Goal: Check status

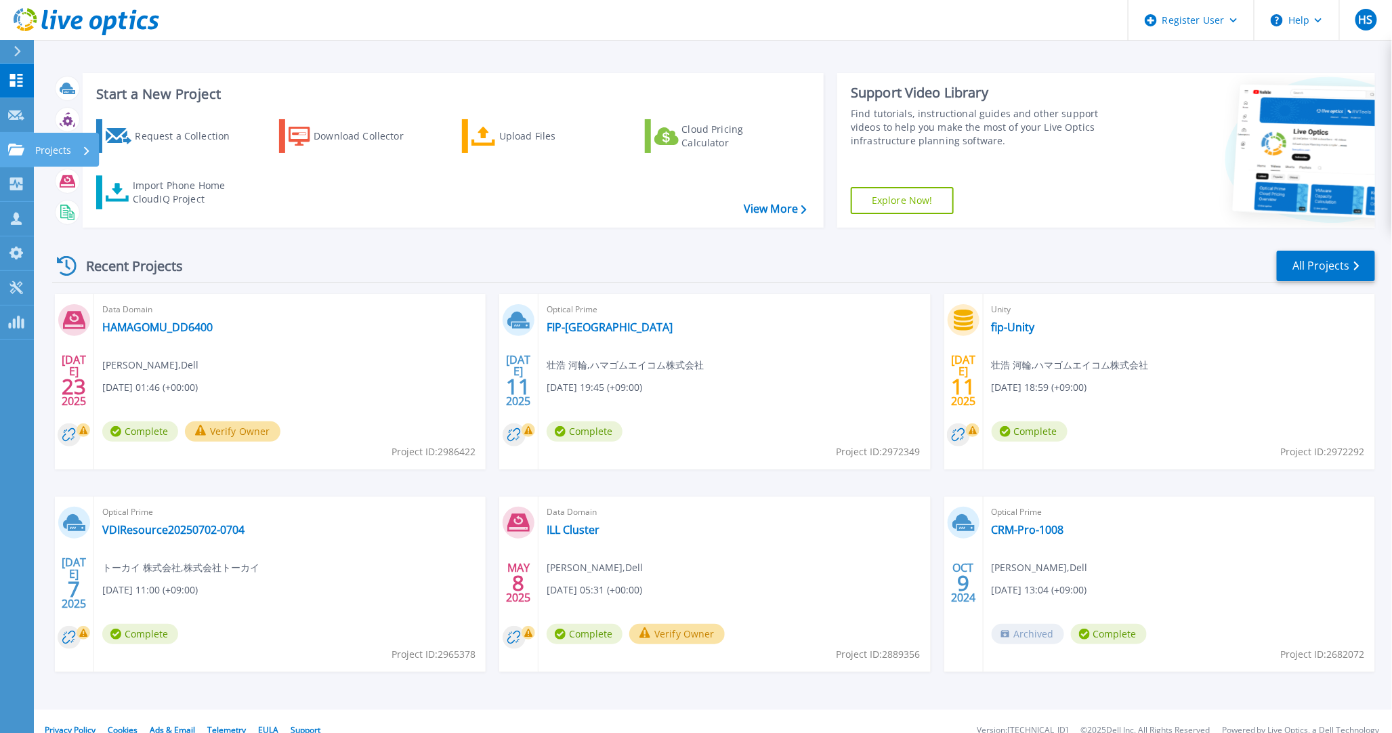
click at [3, 153] on link "Projects Projects" at bounding box center [17, 150] width 34 height 35
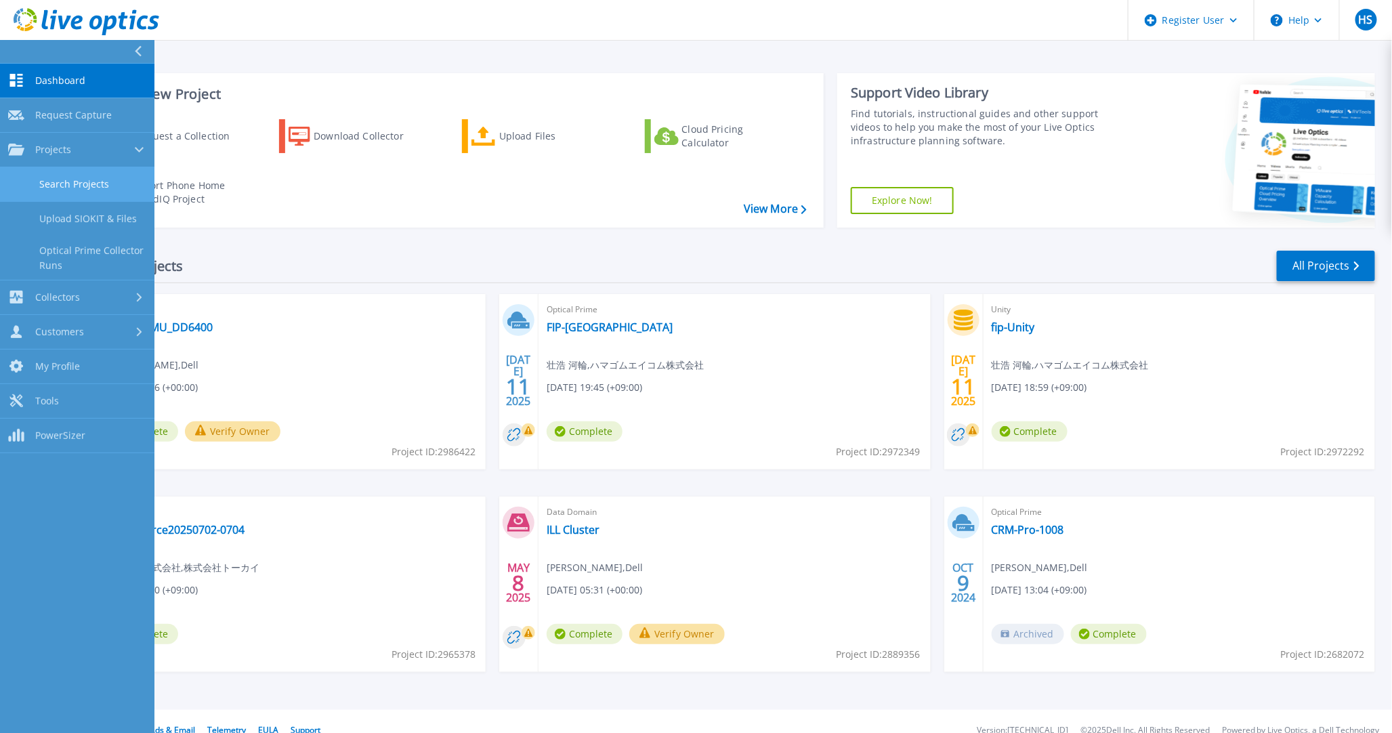
click at [45, 177] on link "Search Projects" at bounding box center [77, 184] width 154 height 35
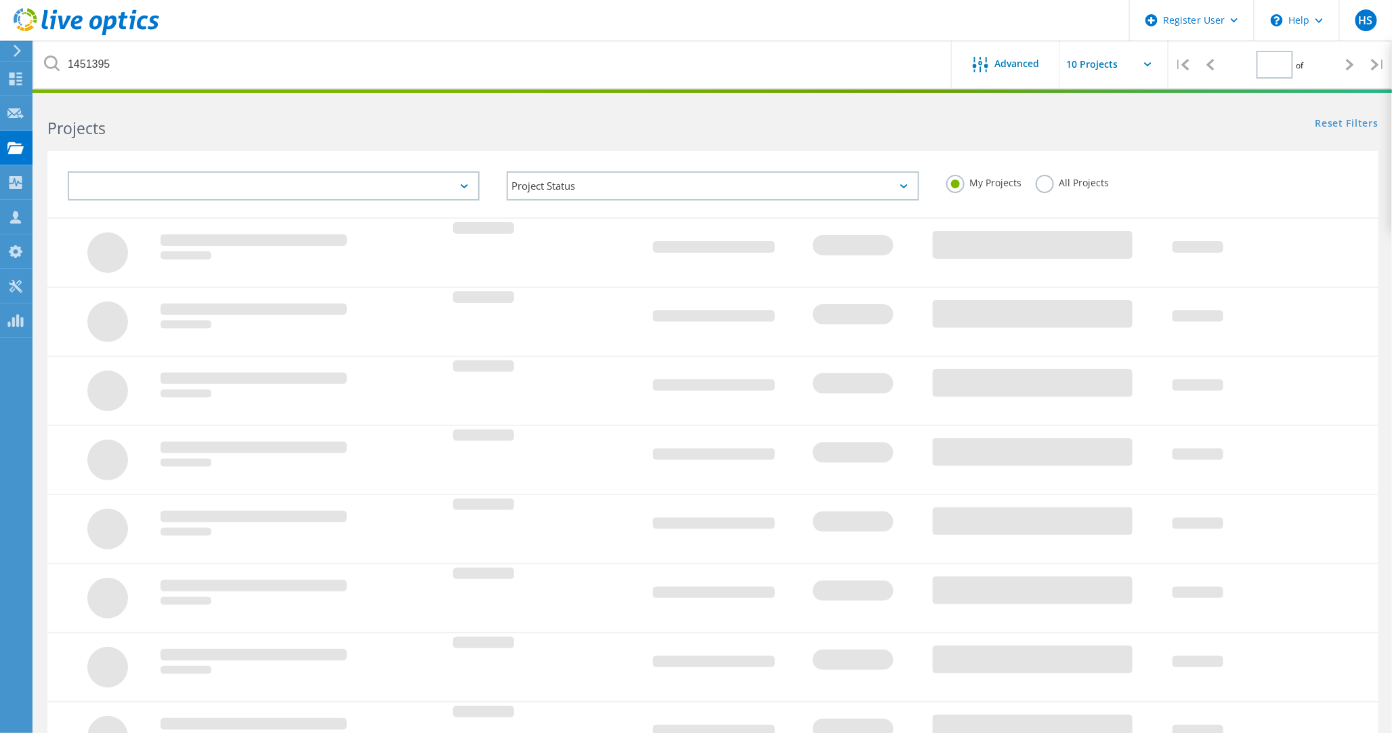
type input "1"
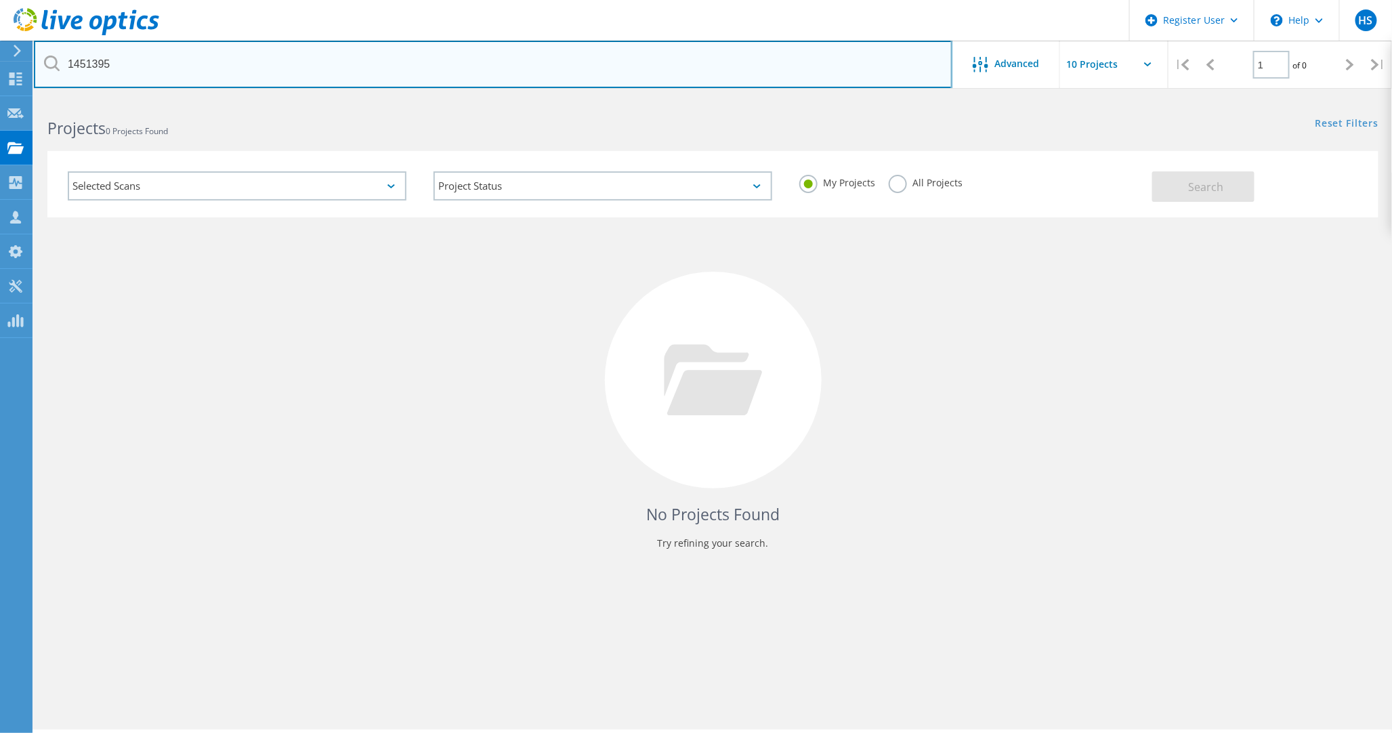
click at [483, 70] on input "1451395" at bounding box center [493, 64] width 918 height 47
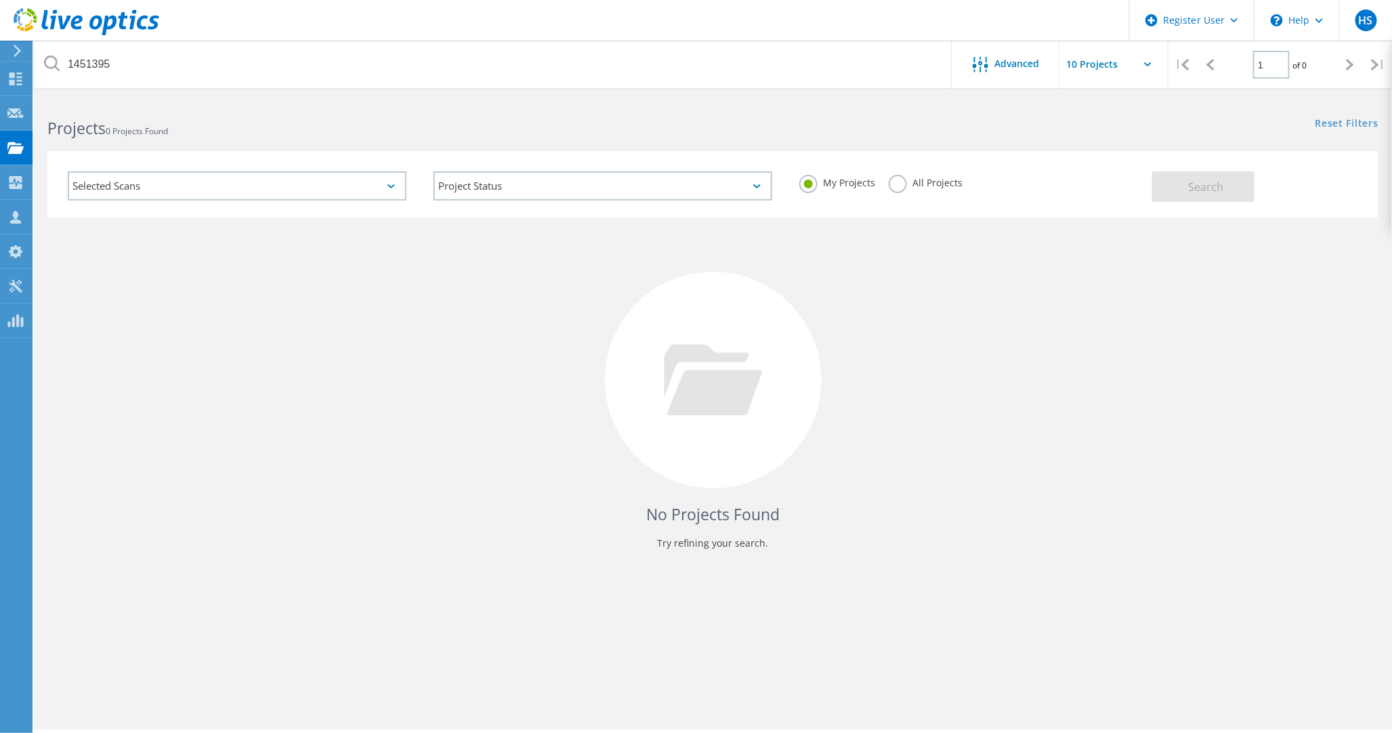
click at [904, 184] on label "All Projects" at bounding box center [926, 181] width 74 height 13
click at [0, 0] on input "All Projects" at bounding box center [0, 0] width 0 height 0
click at [1230, 179] on button "Search" at bounding box center [1203, 186] width 102 height 30
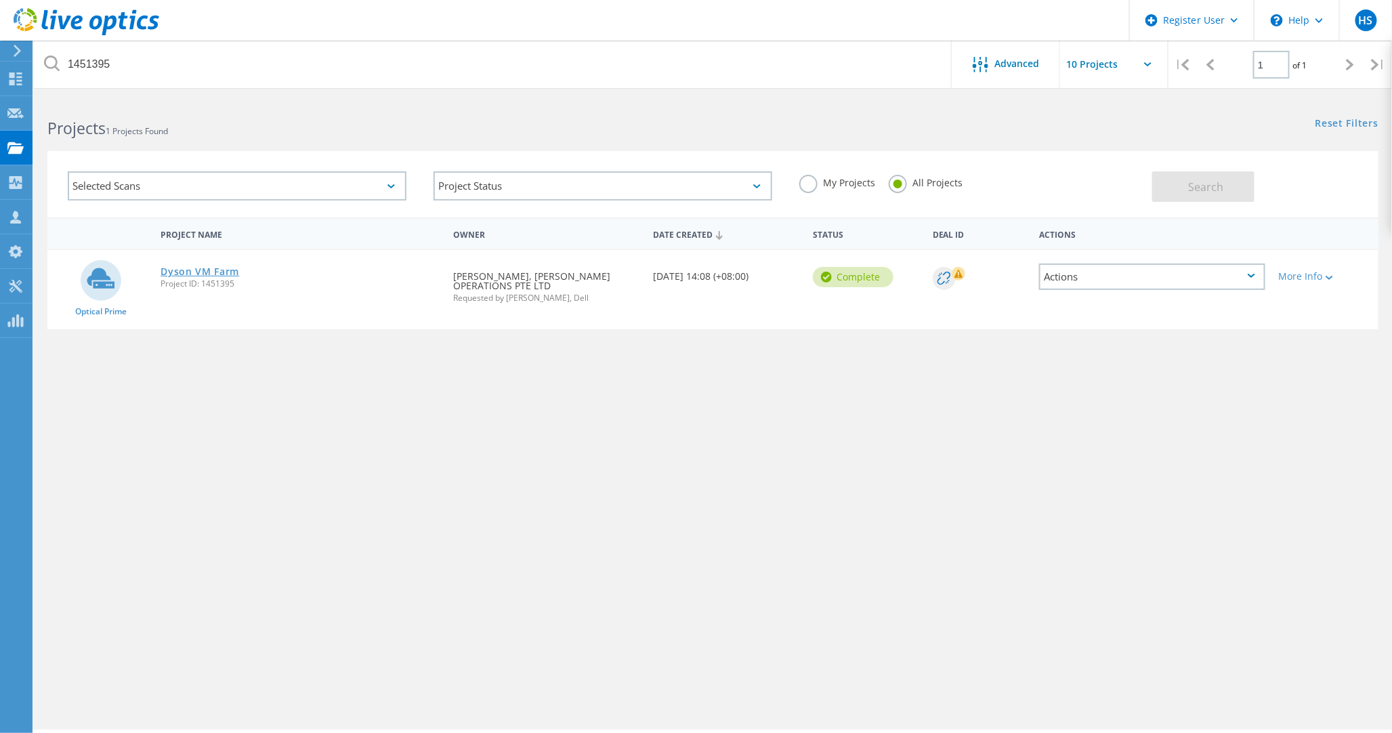
click at [210, 267] on link "Dyson VM Farm" at bounding box center [200, 271] width 79 height 9
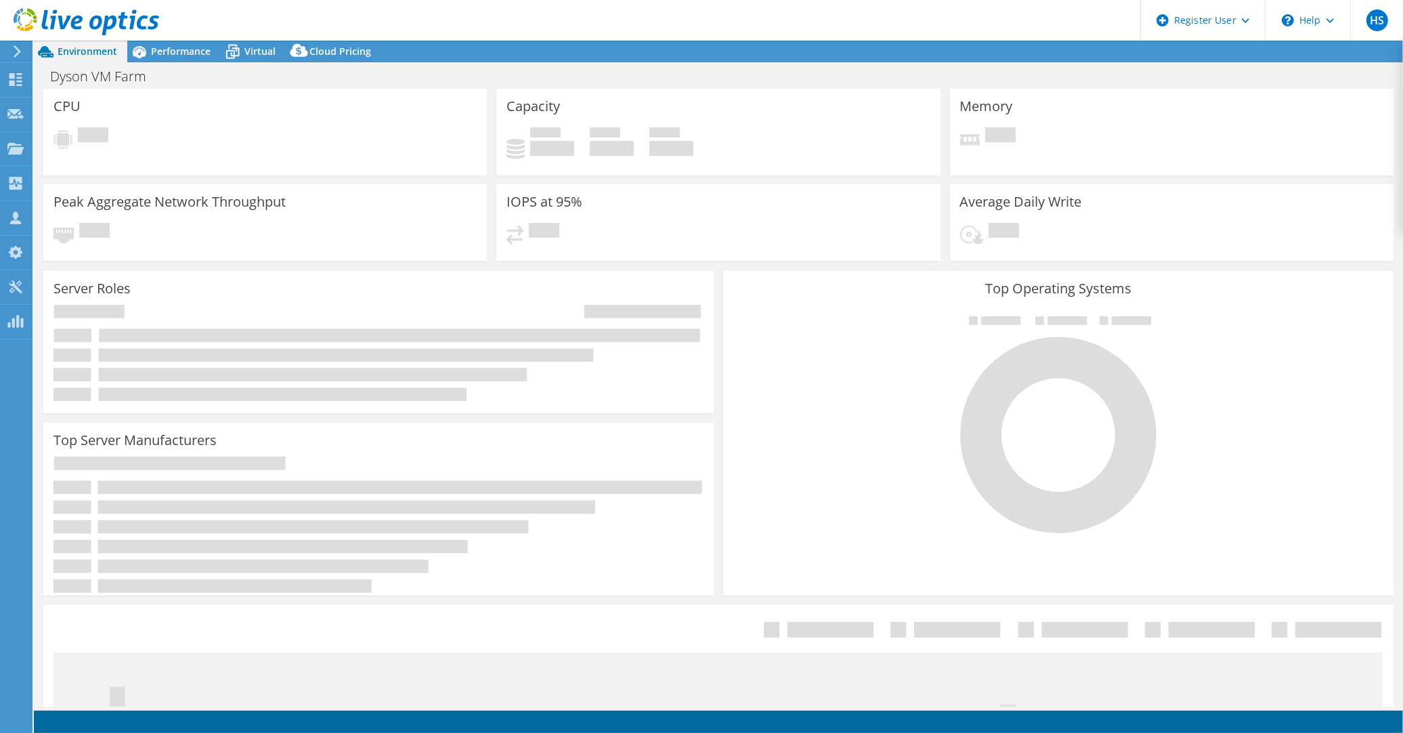
select select "USD"
select select "[GEOGRAPHIC_DATA]"
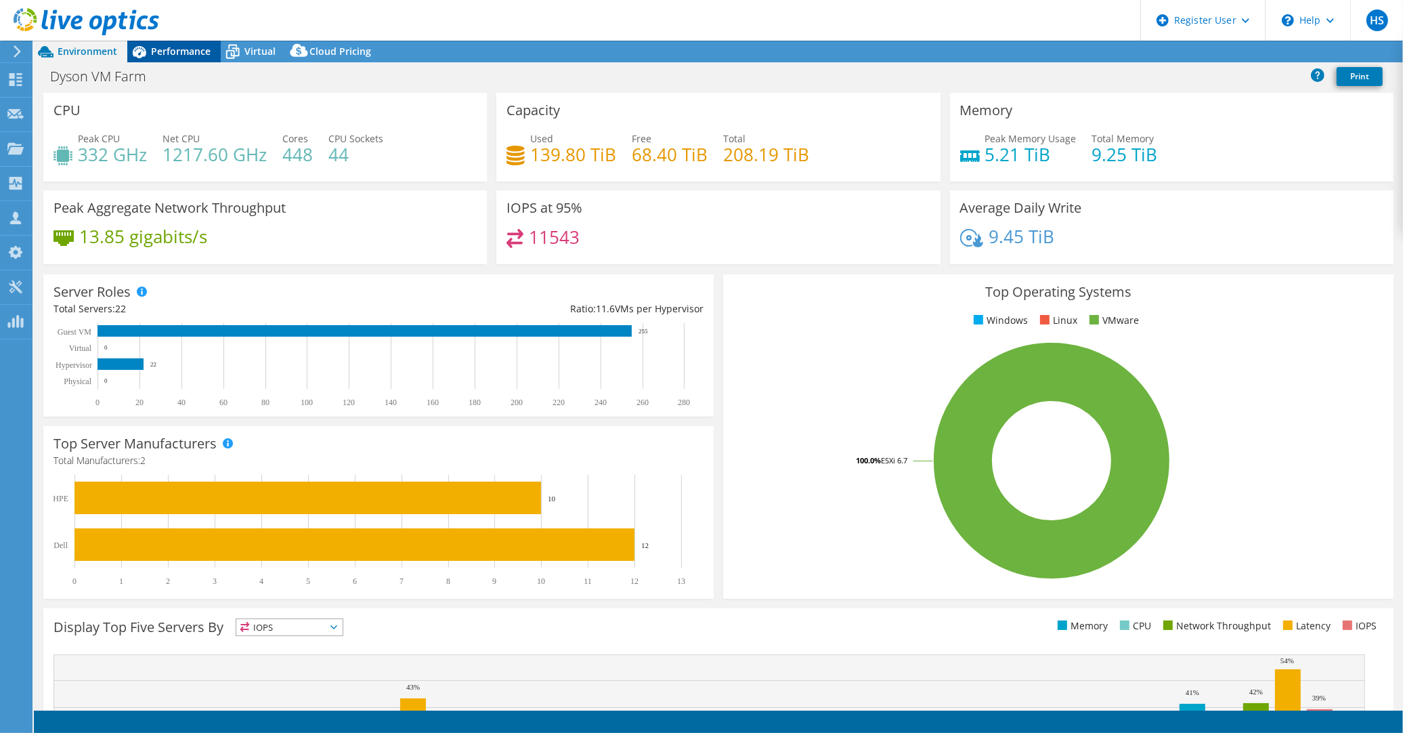
click at [177, 51] on span "Performance" at bounding box center [181, 51] width 60 height 13
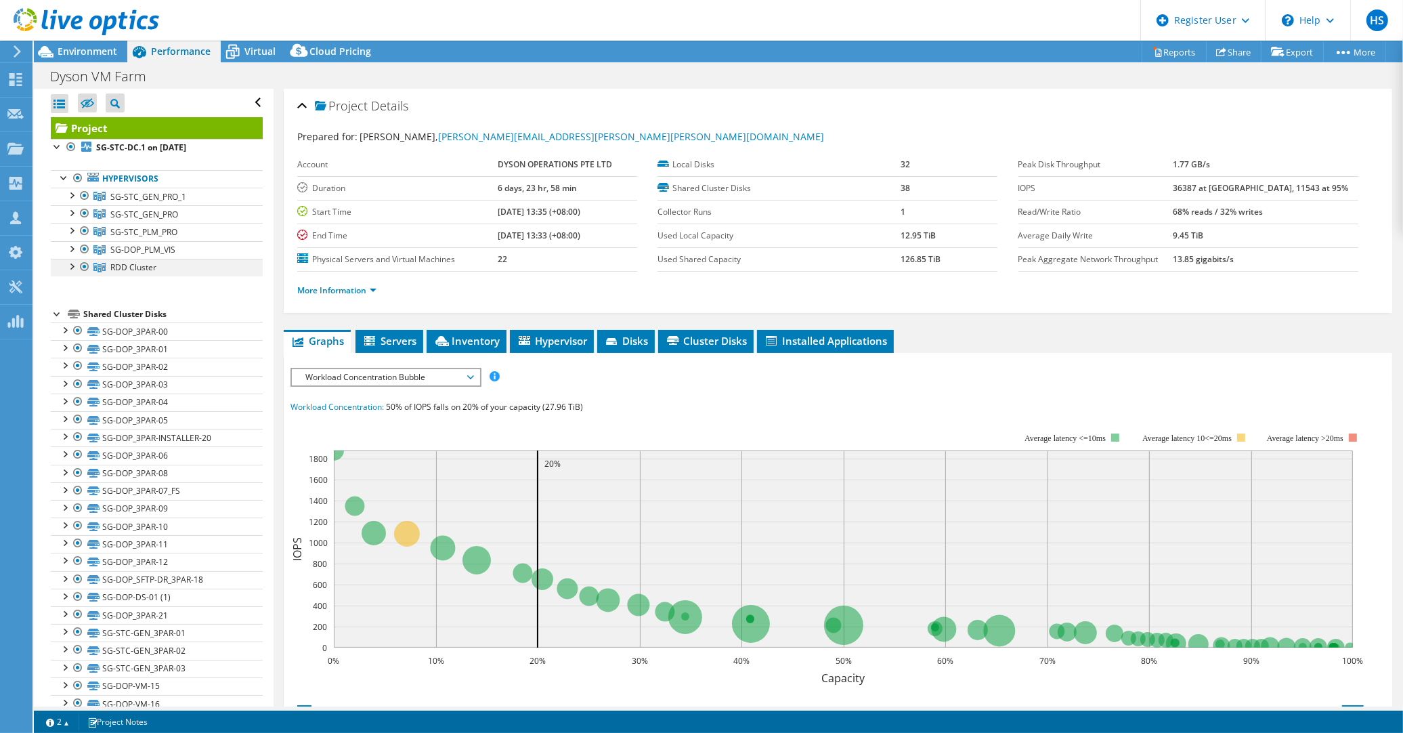
click at [85, 259] on div at bounding box center [85, 267] width 14 height 16
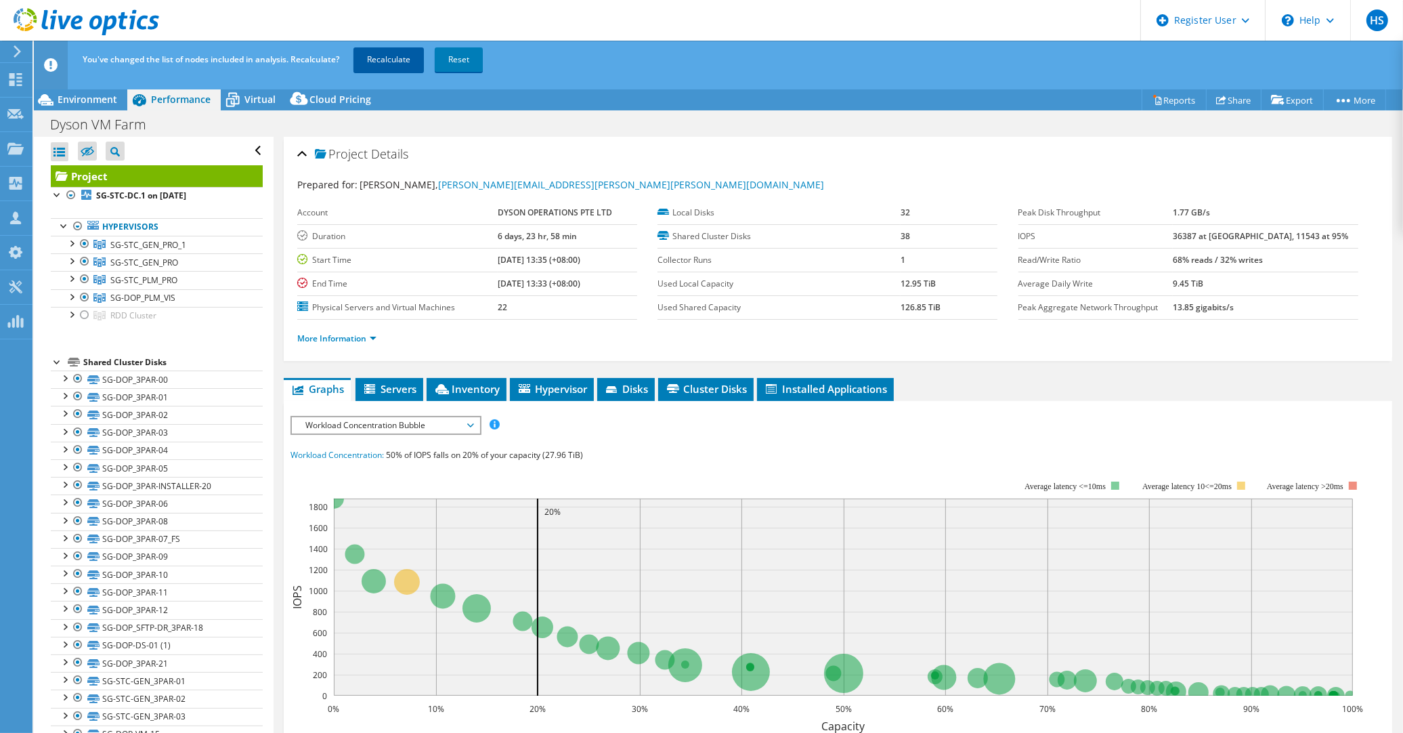
click at [389, 58] on link "Recalculate" at bounding box center [389, 59] width 70 height 24
click at [431, 417] on span "Workload Concentration Bubble" at bounding box center [386, 425] width 174 height 16
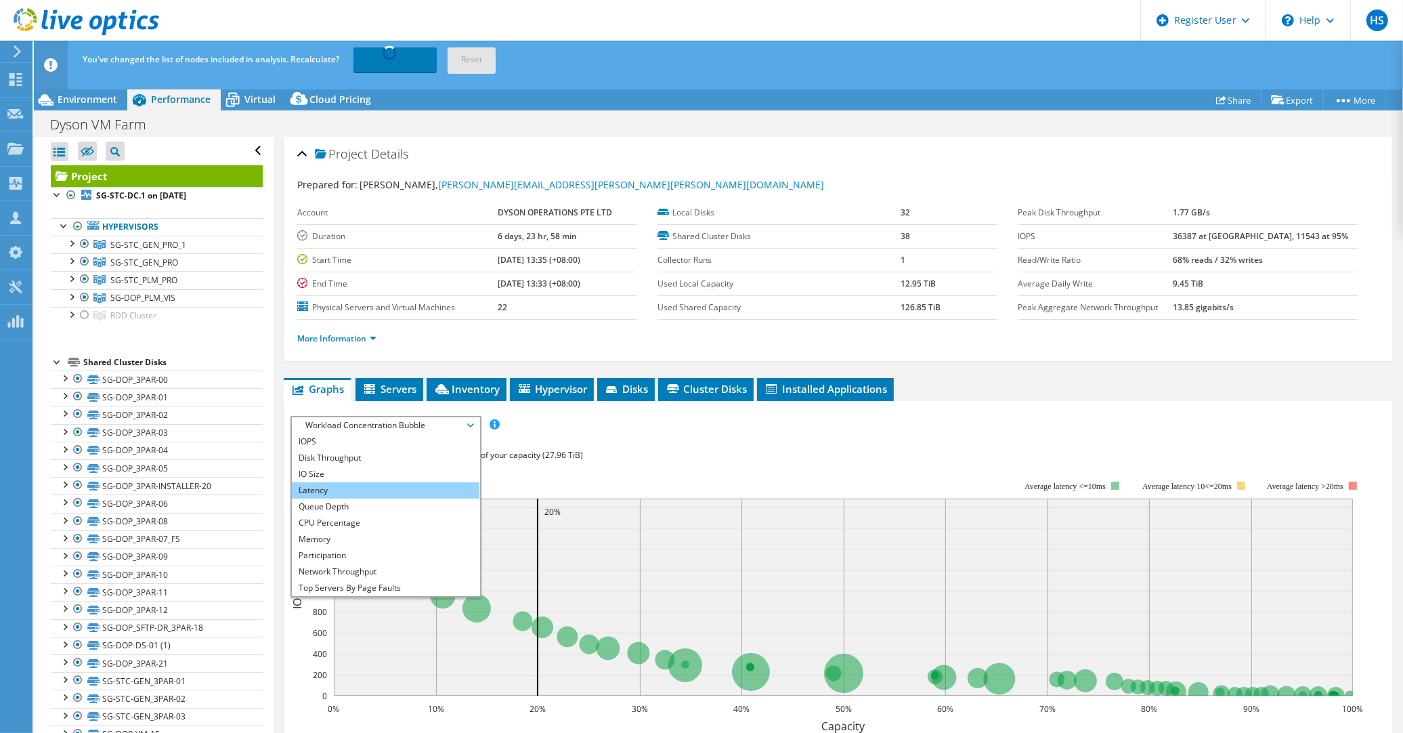
click at [423, 482] on li "Latency" at bounding box center [386, 490] width 188 height 16
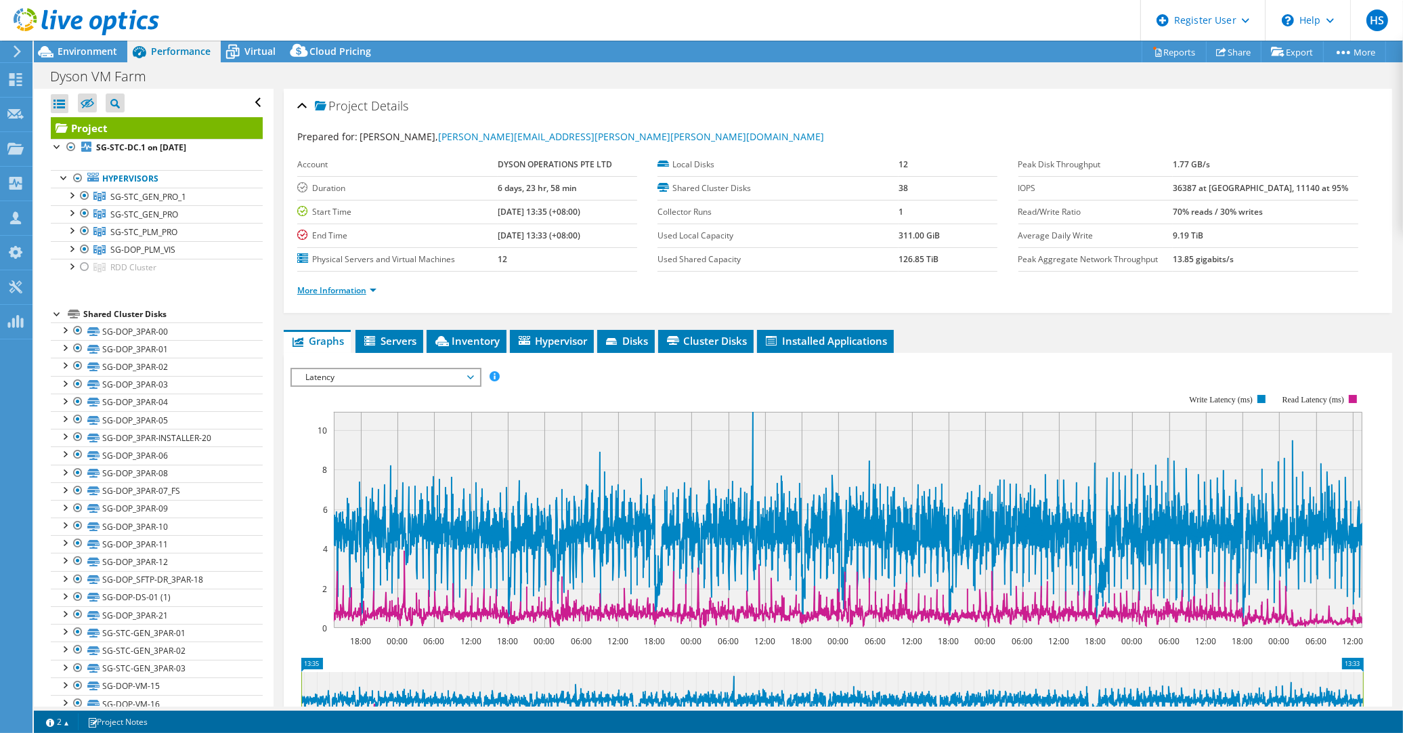
click at [360, 284] on link "More Information" at bounding box center [336, 290] width 79 height 12
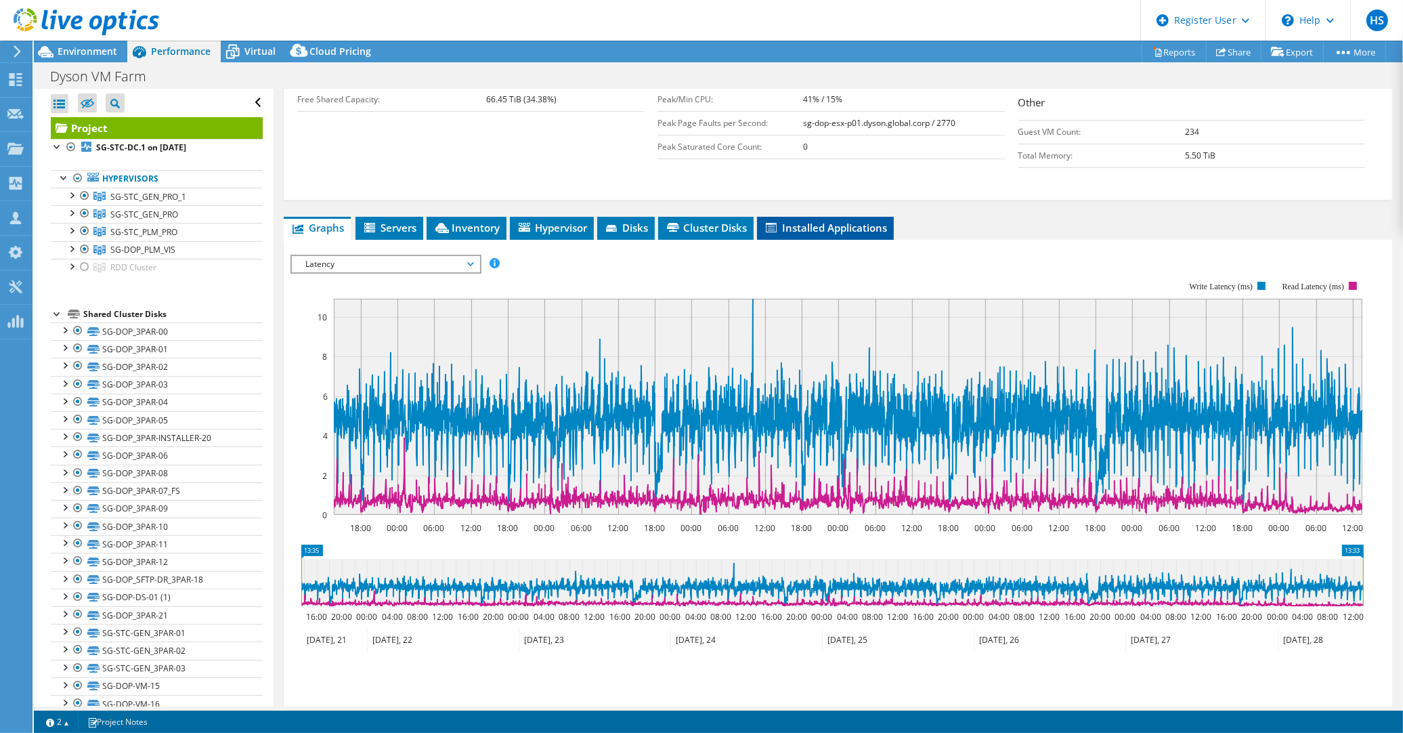
scroll to position [318, 0]
click at [490, 299] on rect at bounding box center [848, 407] width 1029 height 216
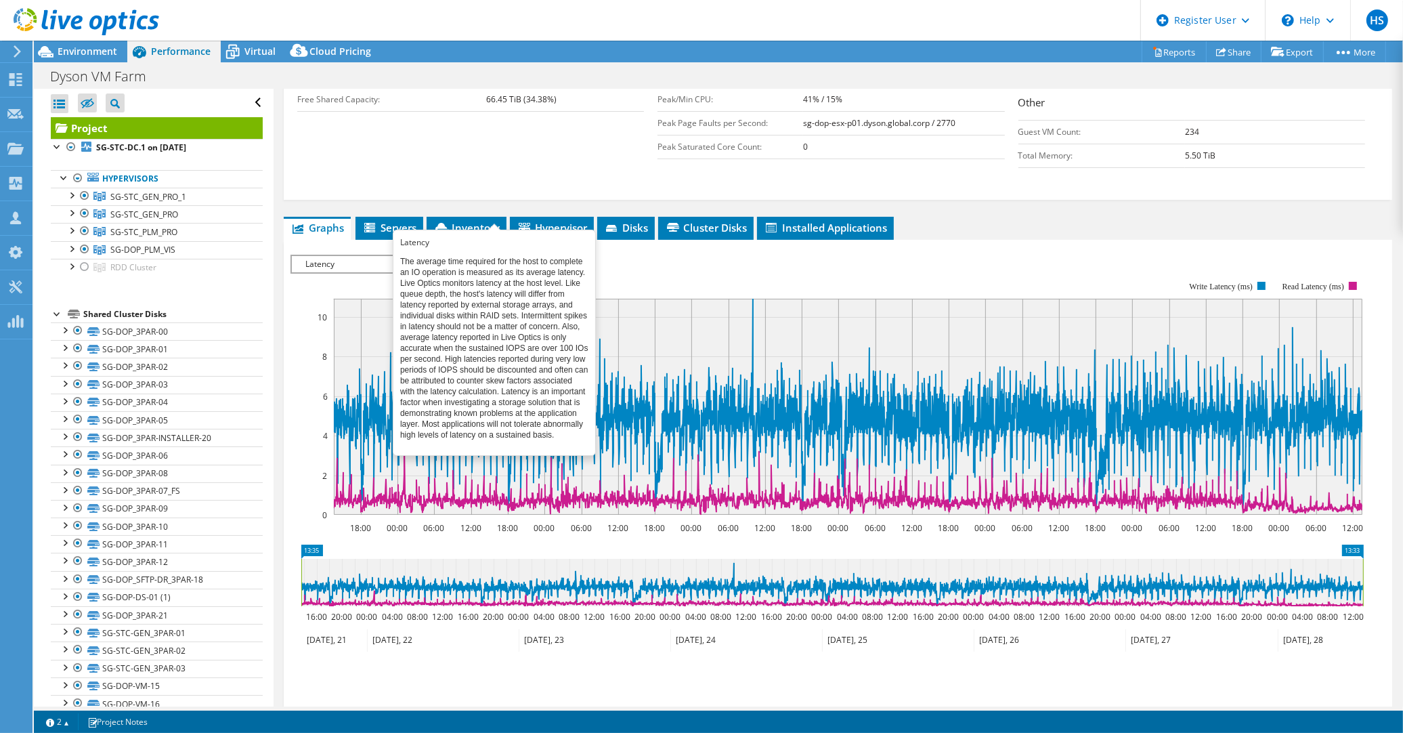
click at [497, 258] on span at bounding box center [494, 262] width 9 height 9
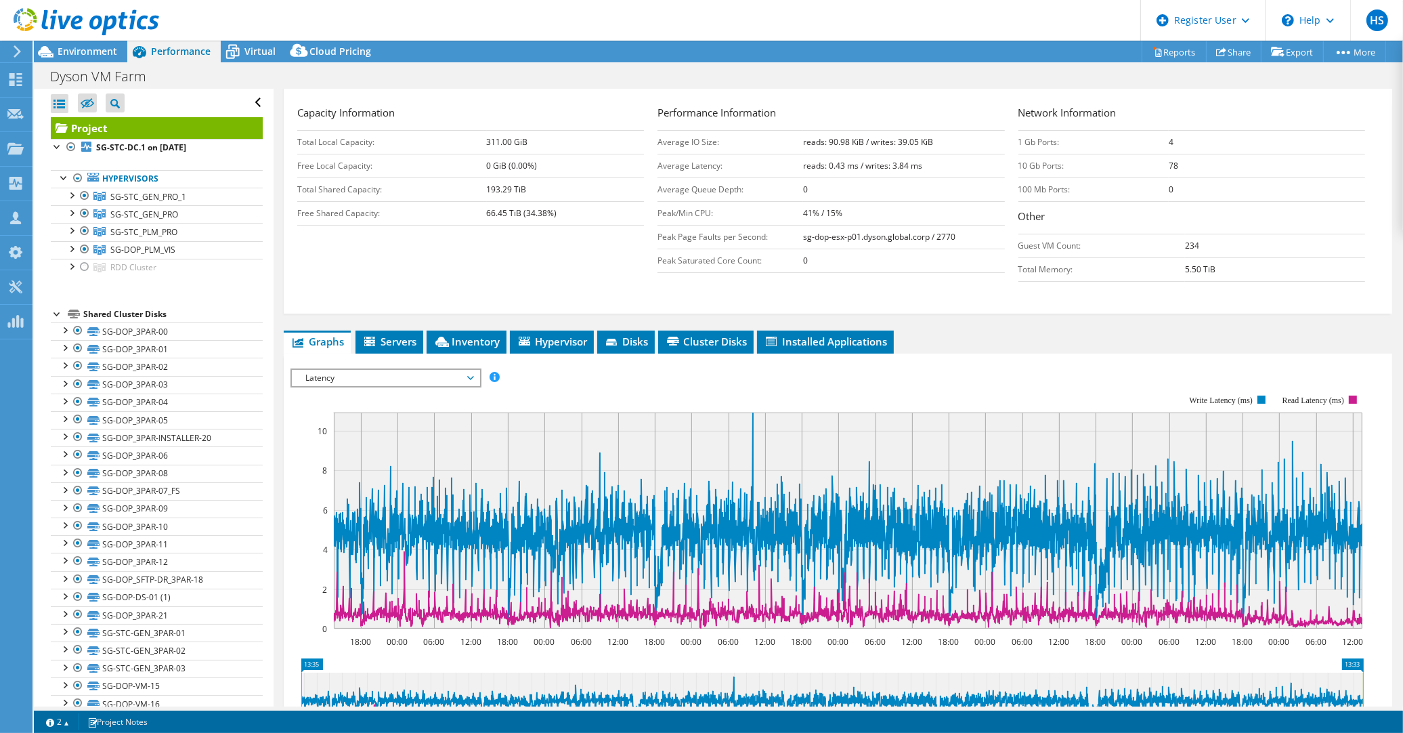
scroll to position [212, 0]
